Goal: Information Seeking & Learning: Learn about a topic

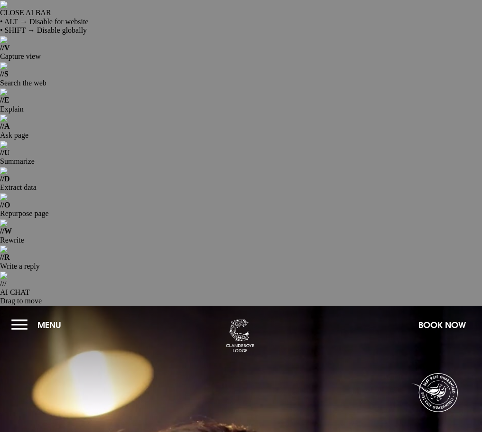
click at [44, 314] on button "Menu" at bounding box center [38, 324] width 55 height 20
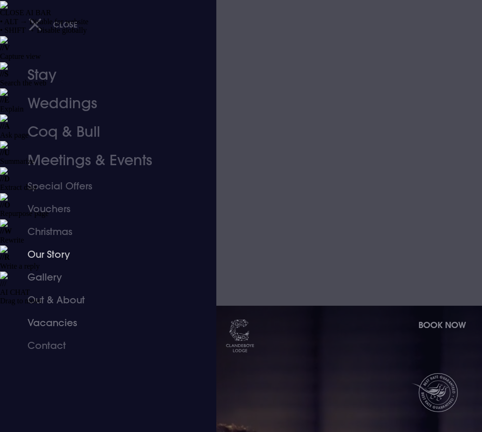
drag, startPoint x: 55, startPoint y: 254, endPoint x: 64, endPoint y: 250, distance: 9.6
click at [55, 254] on link "Our Story" at bounding box center [103, 254] width 150 height 23
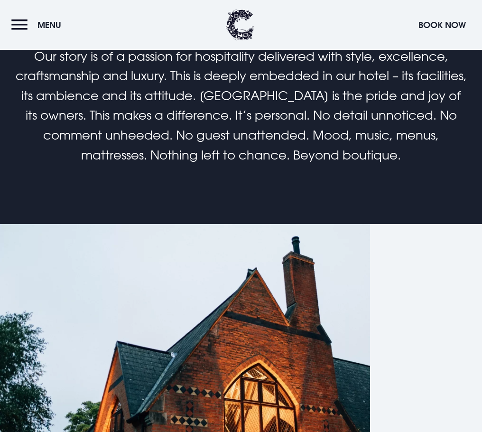
scroll to position [617, 0]
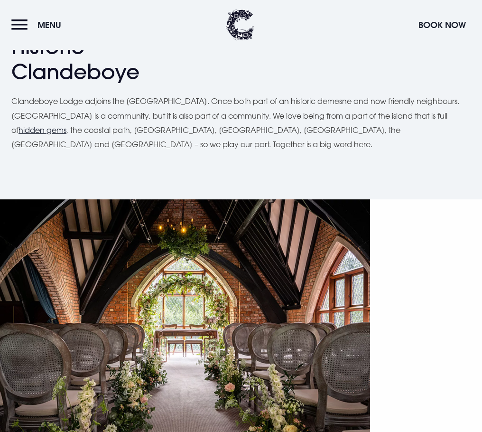
scroll to position [1230, 0]
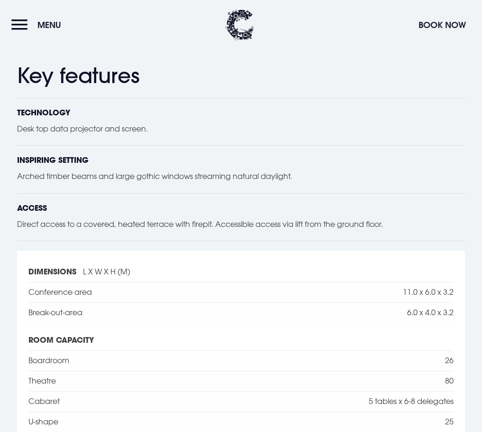
scroll to position [1233, 0]
